Goal: Task Accomplishment & Management: Manage account settings

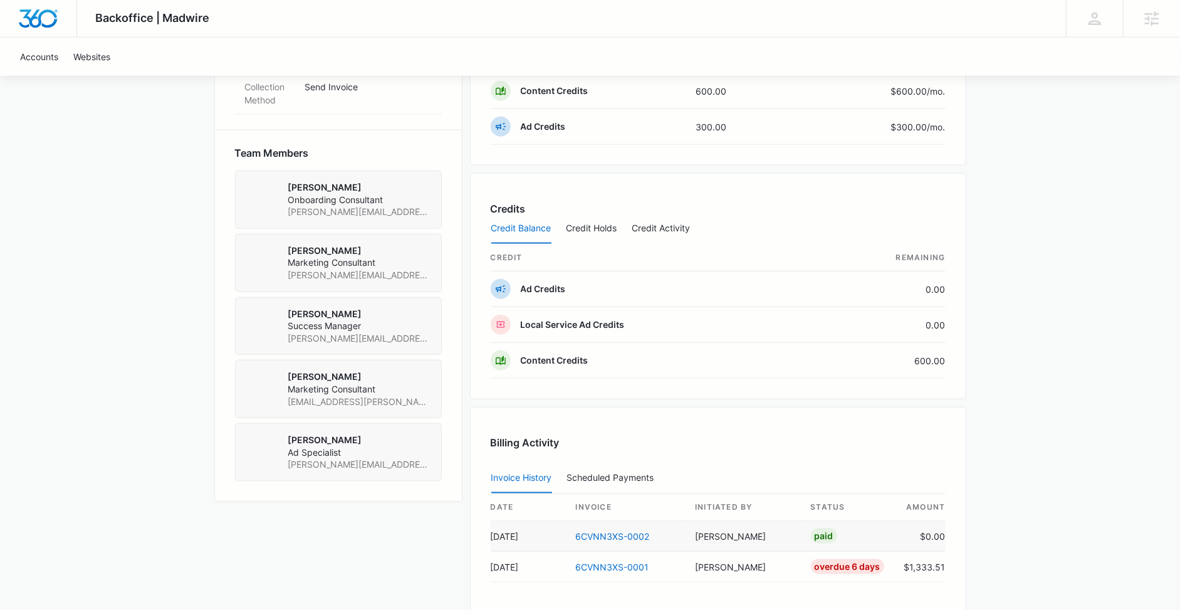
scroll to position [835, 0]
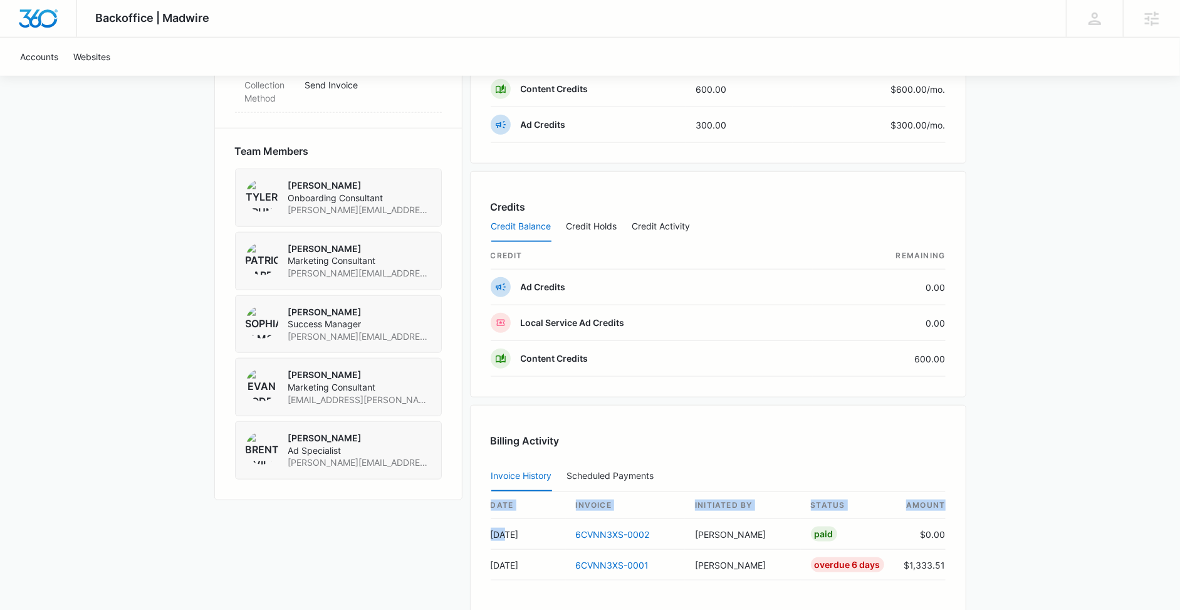
drag, startPoint x: 503, startPoint y: 524, endPoint x: 955, endPoint y: 539, distance: 451.9
click at [955, 539] on div "Billing Activity Invoice History Scheduled Payments 0 date invoice Initiated By…" at bounding box center [718, 518] width 496 height 226
click at [948, 551] on div "Billing Activity Invoice History Scheduled Payments 0 date invoice Initiated By…" at bounding box center [718, 518] width 496 height 226
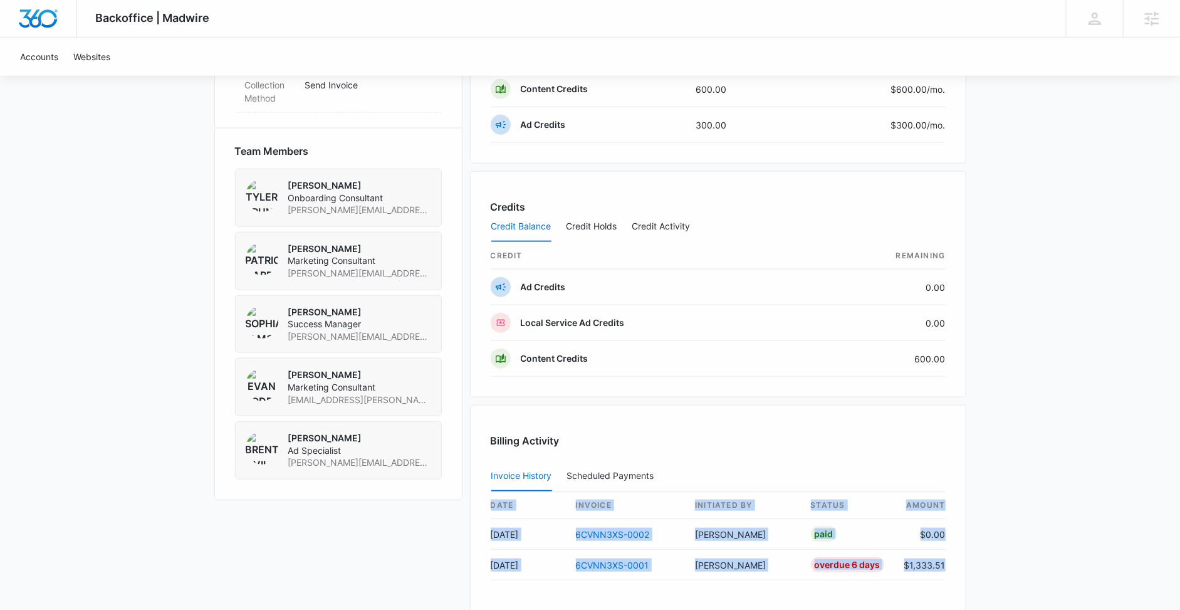
drag, startPoint x: 949, startPoint y: 553, endPoint x: 484, endPoint y: 492, distance: 468.2
click at [484, 492] on div "Billing Activity Invoice History Scheduled Payments 0 date invoice Initiated By…" at bounding box center [718, 518] width 496 height 226
click at [485, 492] on div "Billing Activity Invoice History Scheduled Payments 0 date invoice Initiated By…" at bounding box center [718, 518] width 496 height 226
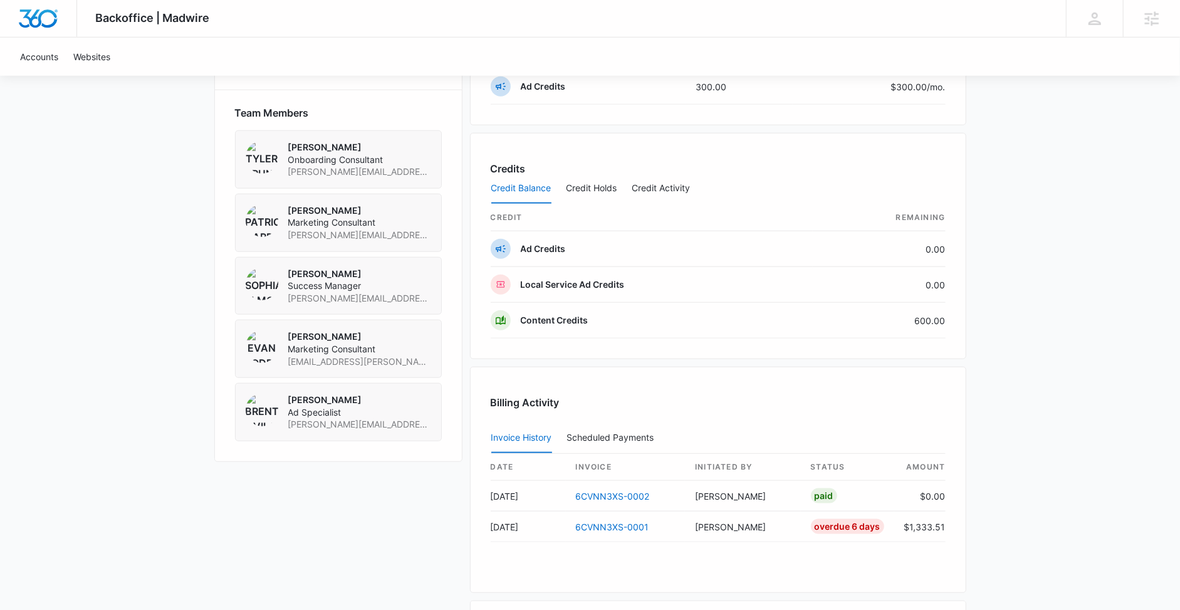
scroll to position [874, 0]
drag, startPoint x: 803, startPoint y: 492, endPoint x: 491, endPoint y: 394, distance: 326.4
click at [491, 394] on div "Billing Activity Invoice History Scheduled Payments 0 date invoice Initiated By…" at bounding box center [718, 479] width 496 height 226
drag, startPoint x: 489, startPoint y: 392, endPoint x: 948, endPoint y: 531, distance: 479.8
click at [948, 531] on div "Billing Activity Invoice History Scheduled Payments 0 date invoice Initiated By…" at bounding box center [718, 479] width 496 height 226
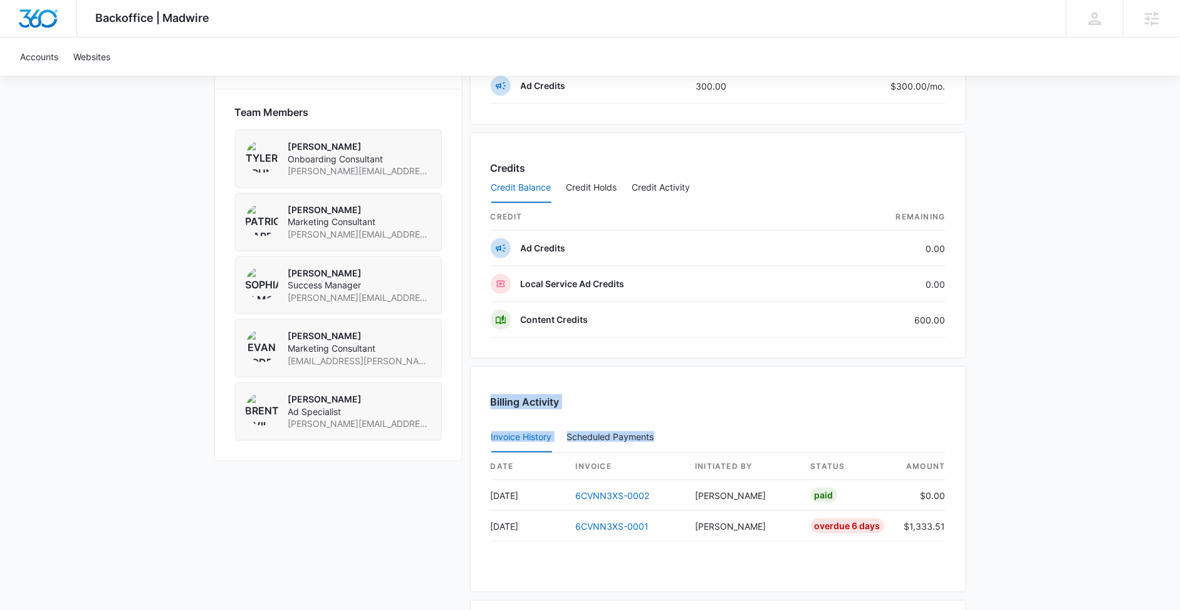
click at [949, 527] on div "Billing Activity Invoice History Scheduled Payments 0 date invoice Initiated By…" at bounding box center [718, 479] width 496 height 226
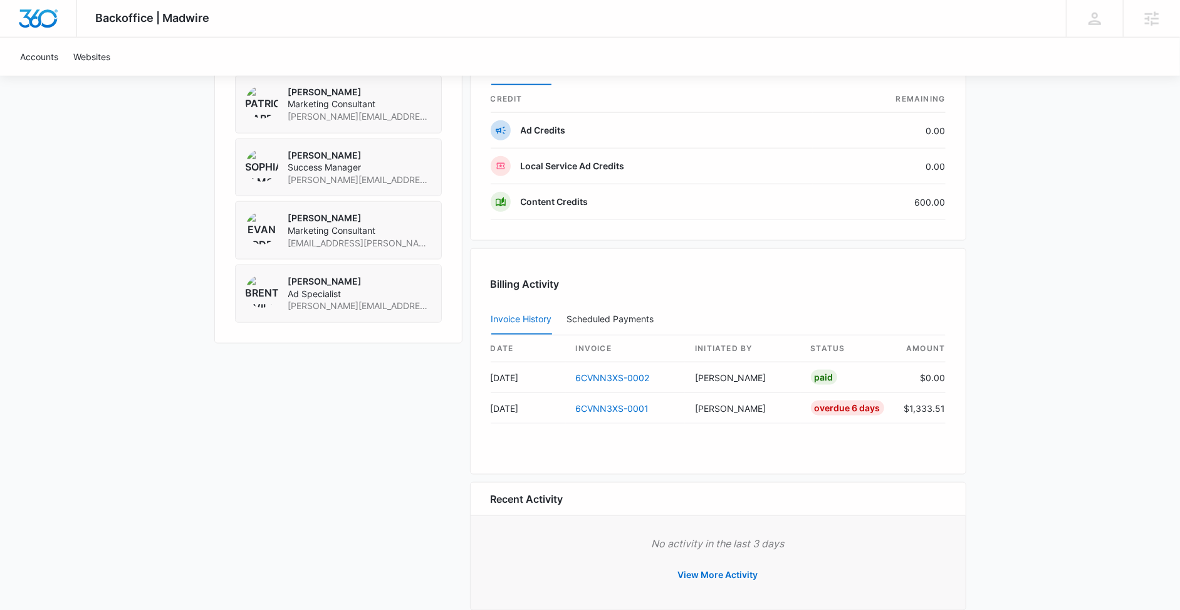
scroll to position [945, 0]
